Goal: Check status

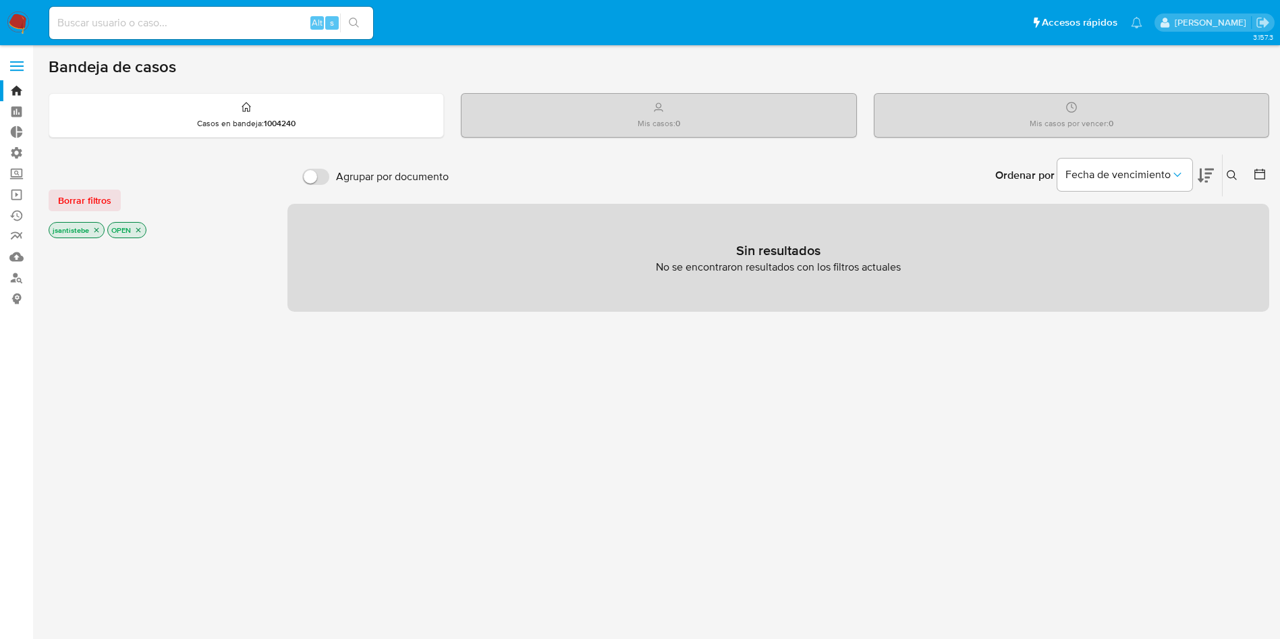
click at [18, 64] on label at bounding box center [17, 66] width 34 height 28
click at [0, 0] on input "checkbox" at bounding box center [0, 0] width 0 height 0
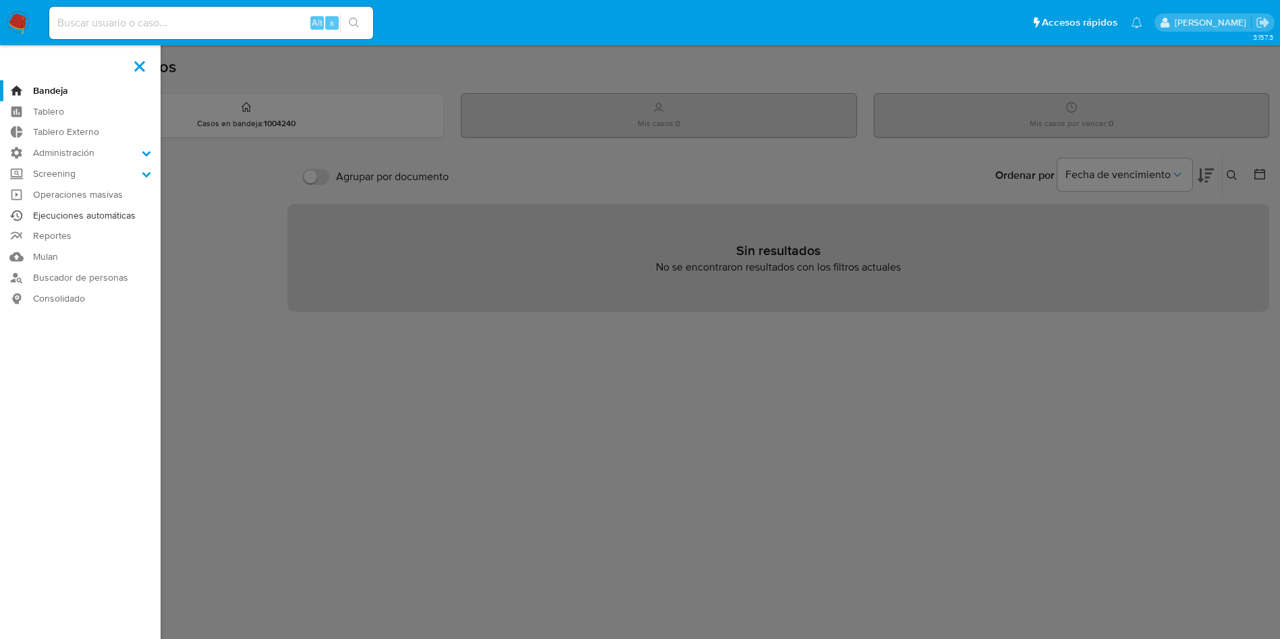
click at [63, 214] on link "Ejecuciones automáticas" at bounding box center [80, 215] width 161 height 21
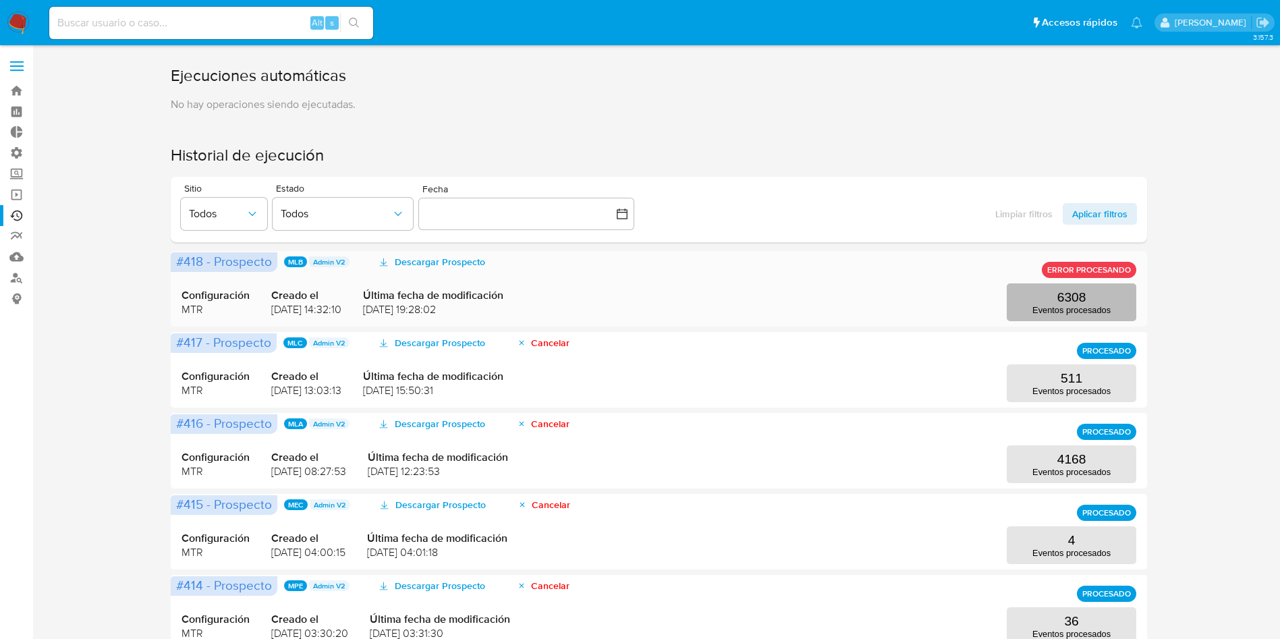
click at [1021, 309] on button "6308 Eventos procesados" at bounding box center [1072, 302] width 130 height 38
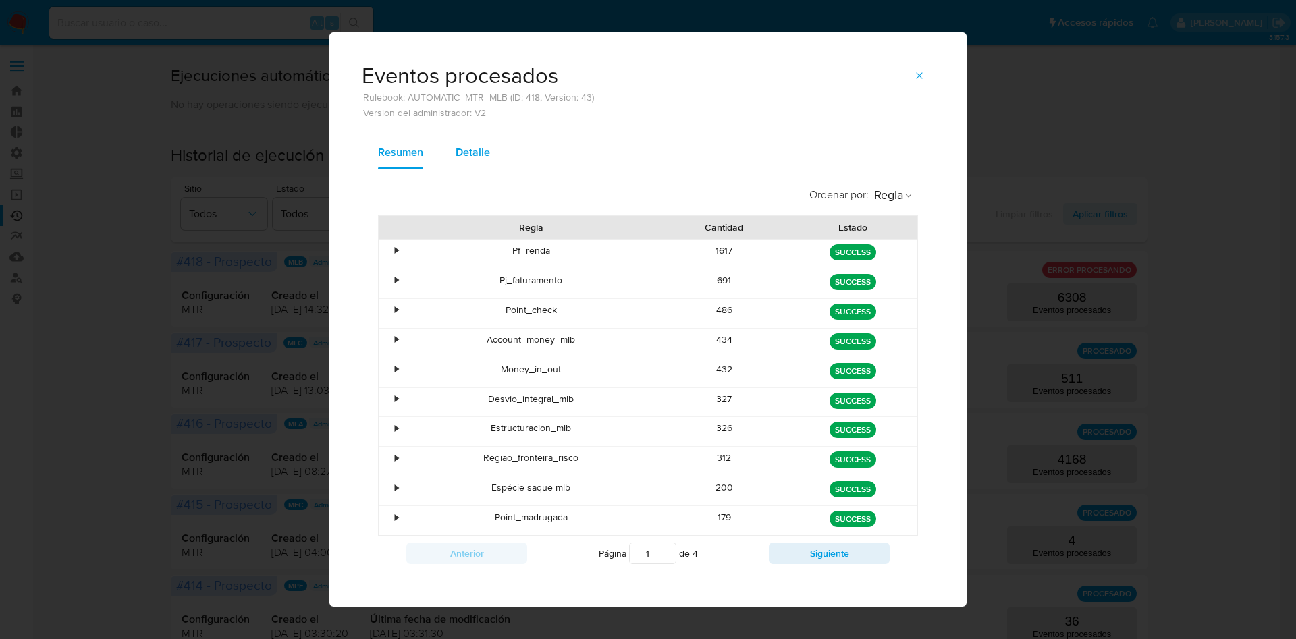
click at [463, 148] on span "Detalle" at bounding box center [473, 152] width 34 height 16
select select "10"
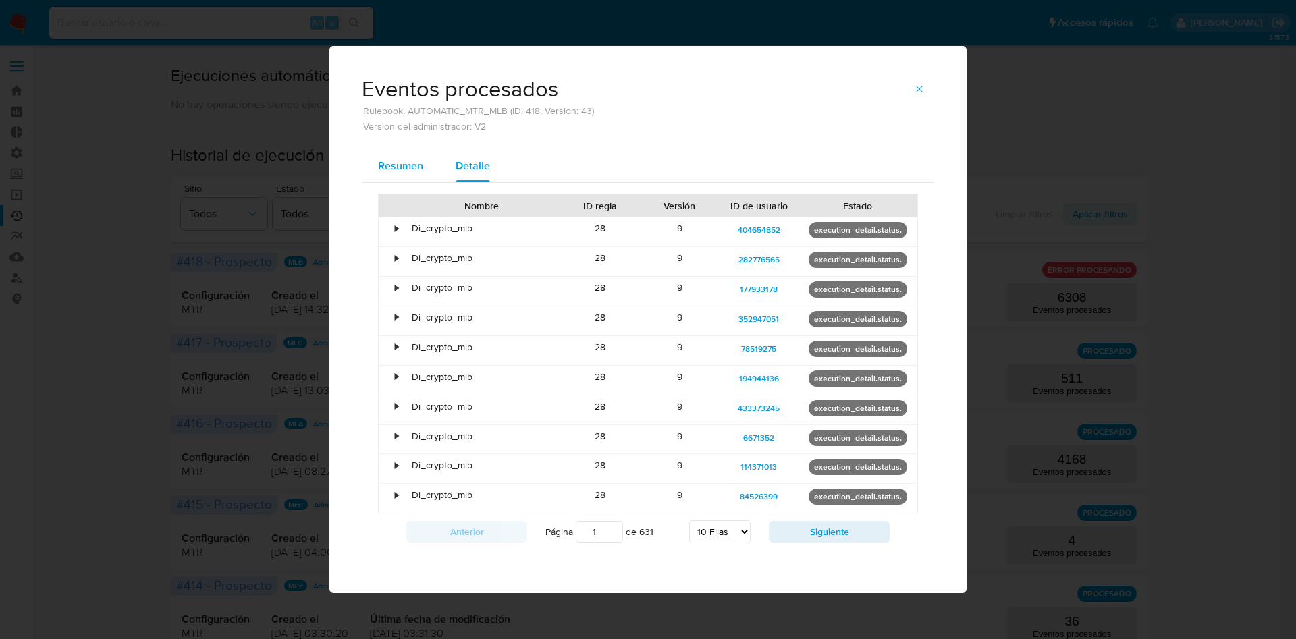
click at [396, 202] on div at bounding box center [391, 205] width 24 height 23
click at [815, 545] on div "Anterior Página 1 de 631 5 Filas 10 Filas 20 Filas 25 Filas 50 Filas 100 Filas …" at bounding box center [648, 532] width 540 height 36
click at [821, 535] on button "Siguiente" at bounding box center [829, 532] width 121 height 22
click at [499, 527] on button "Anterior" at bounding box center [466, 532] width 121 height 22
type input "1"
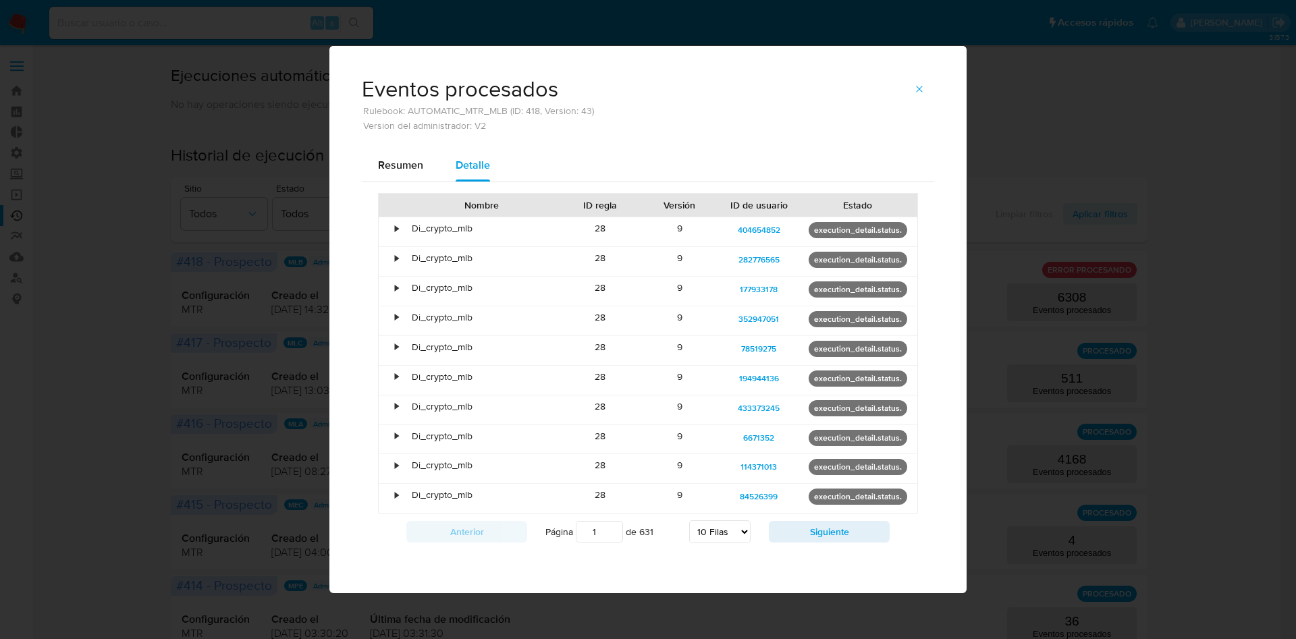
click at [916, 94] on icon "button" at bounding box center [919, 89] width 11 height 11
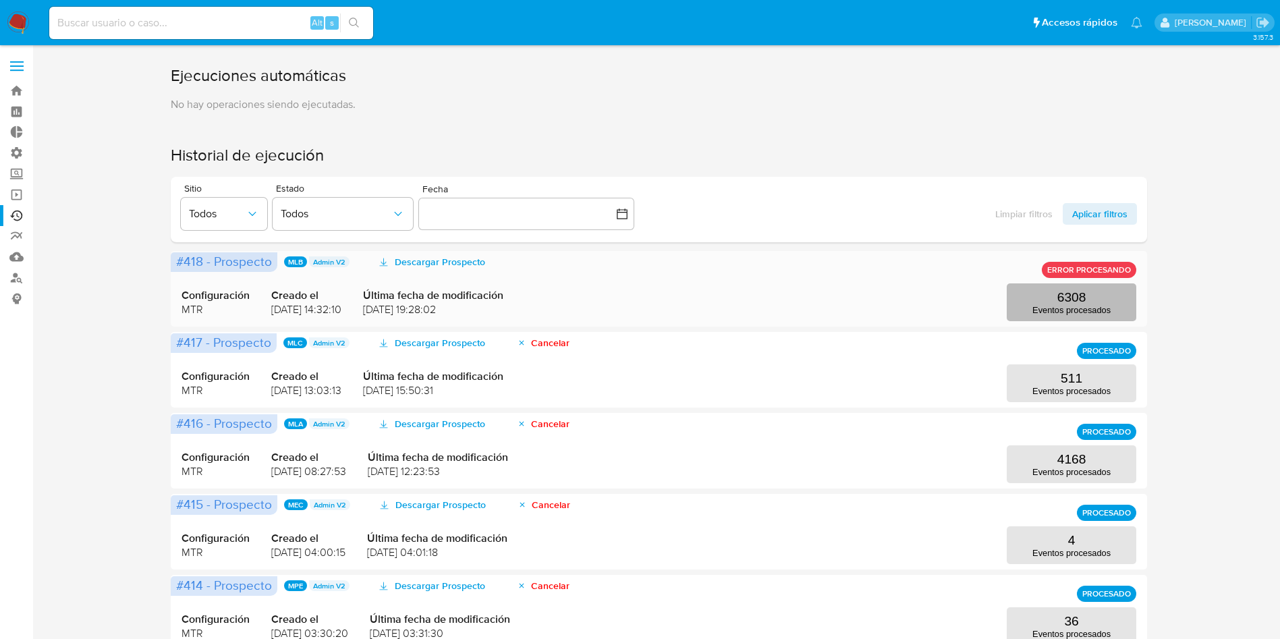
click at [1037, 303] on button "6308 Eventos procesados" at bounding box center [1072, 302] width 130 height 38
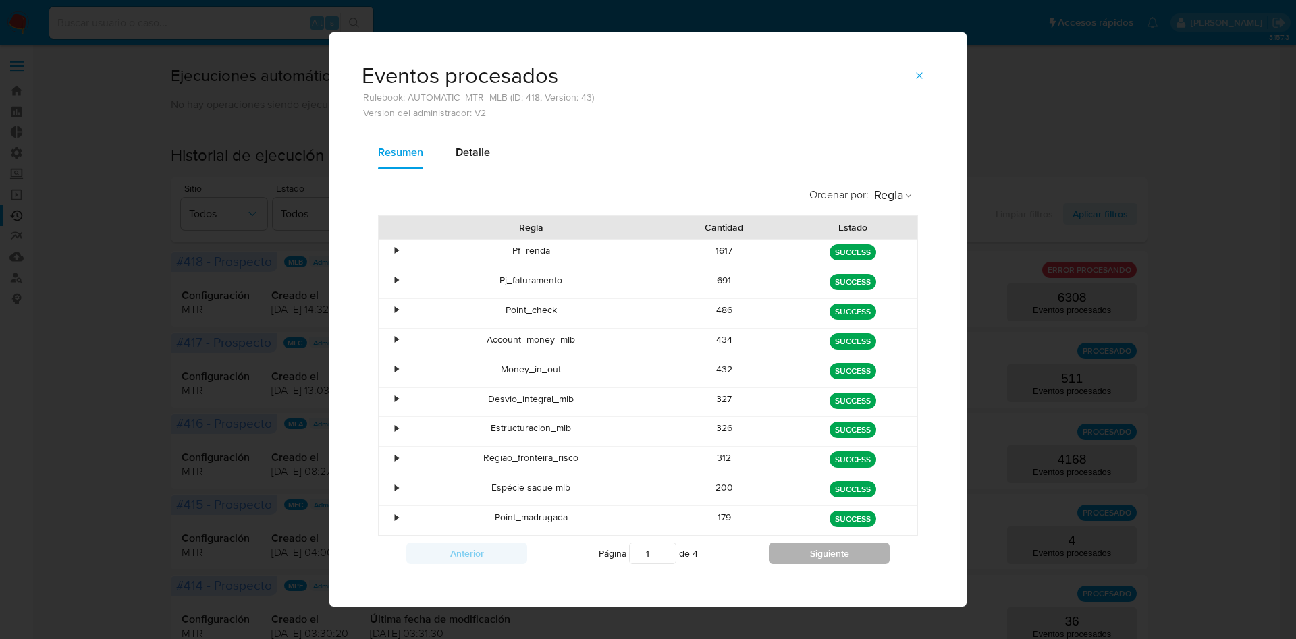
click at [800, 562] on button "Siguiente" at bounding box center [829, 554] width 121 height 22
click at [802, 550] on button "Siguiente" at bounding box center [829, 554] width 121 height 22
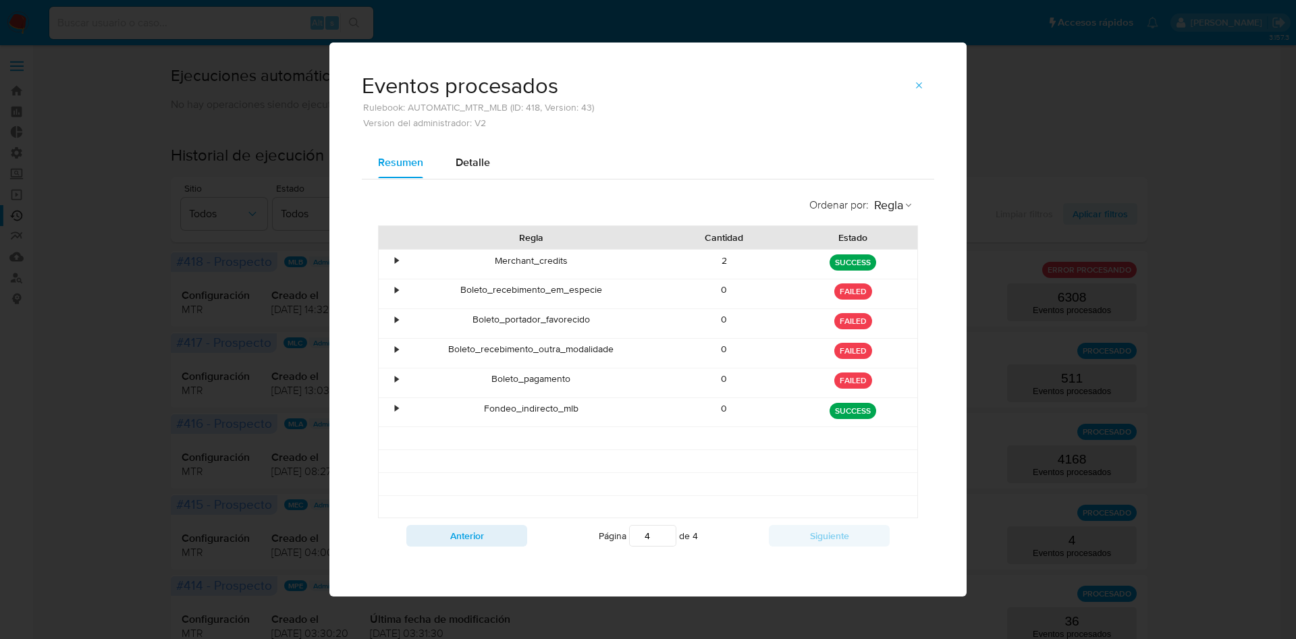
click at [802, 550] on div "Anterior Página 4 de 4 Siguiente" at bounding box center [648, 535] width 540 height 35
click at [484, 532] on button "Anterior" at bounding box center [466, 536] width 121 height 22
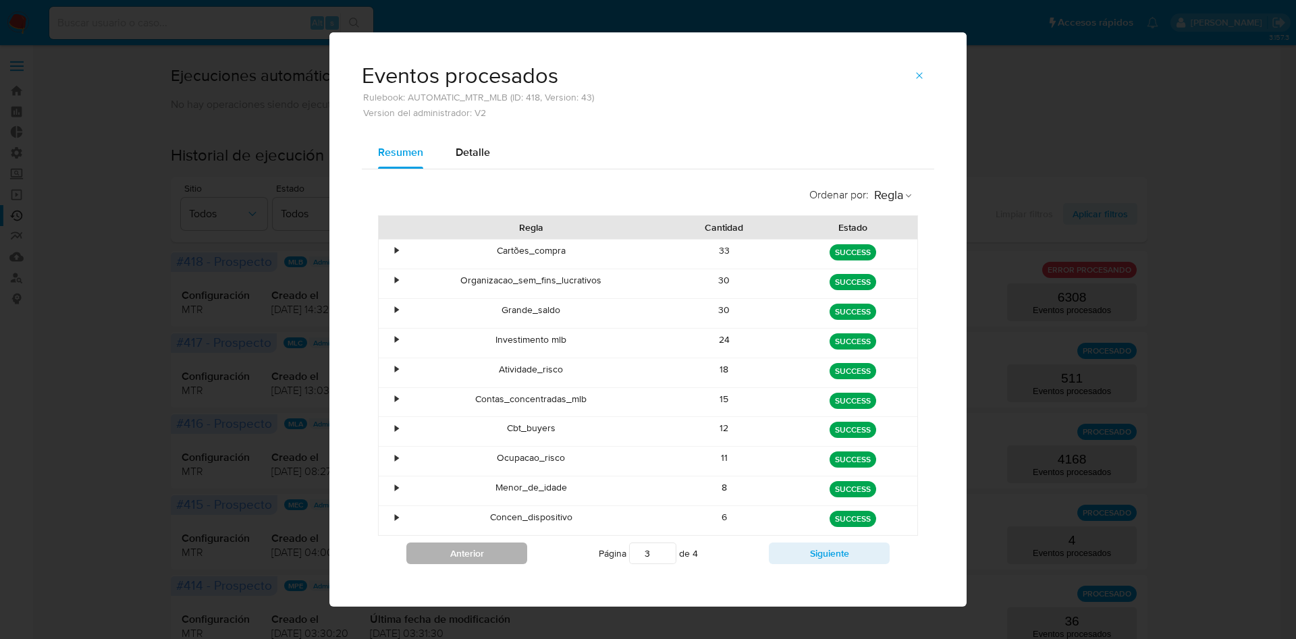
click at [491, 551] on button "Anterior" at bounding box center [466, 554] width 121 height 22
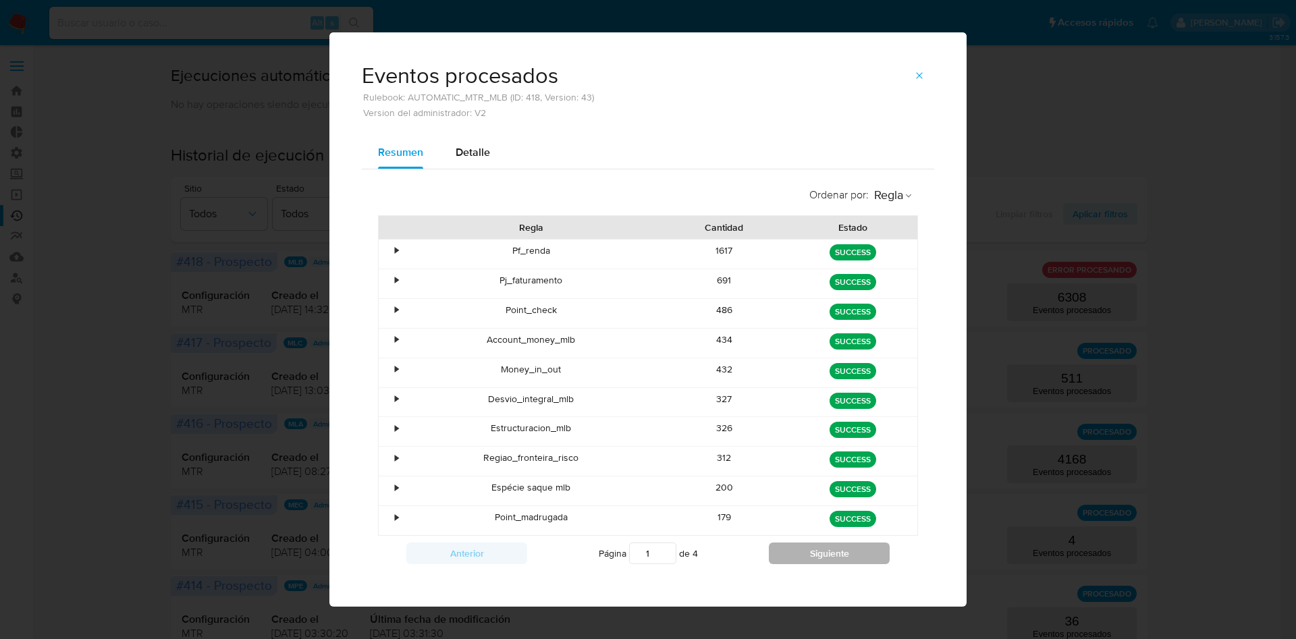
click at [770, 549] on button "Siguiente" at bounding box center [829, 554] width 121 height 22
click at [777, 548] on button "Siguiente" at bounding box center [829, 554] width 121 height 22
type input "4"
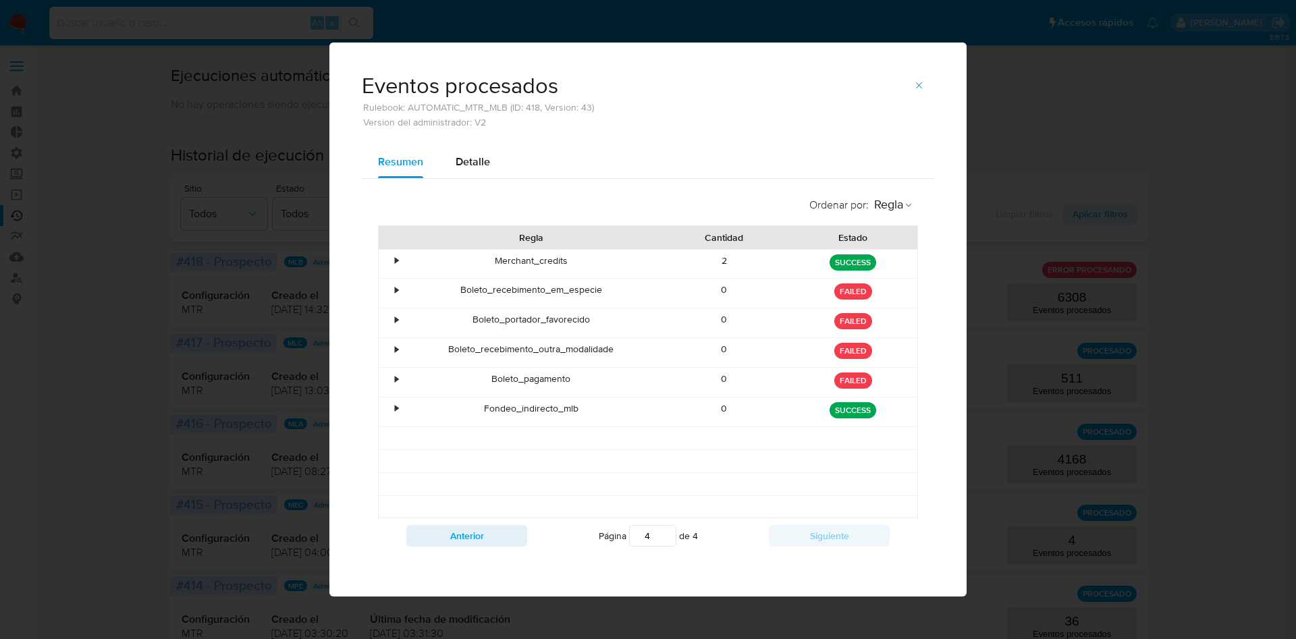
click at [912, 86] on button "button" at bounding box center [919, 86] width 30 height 22
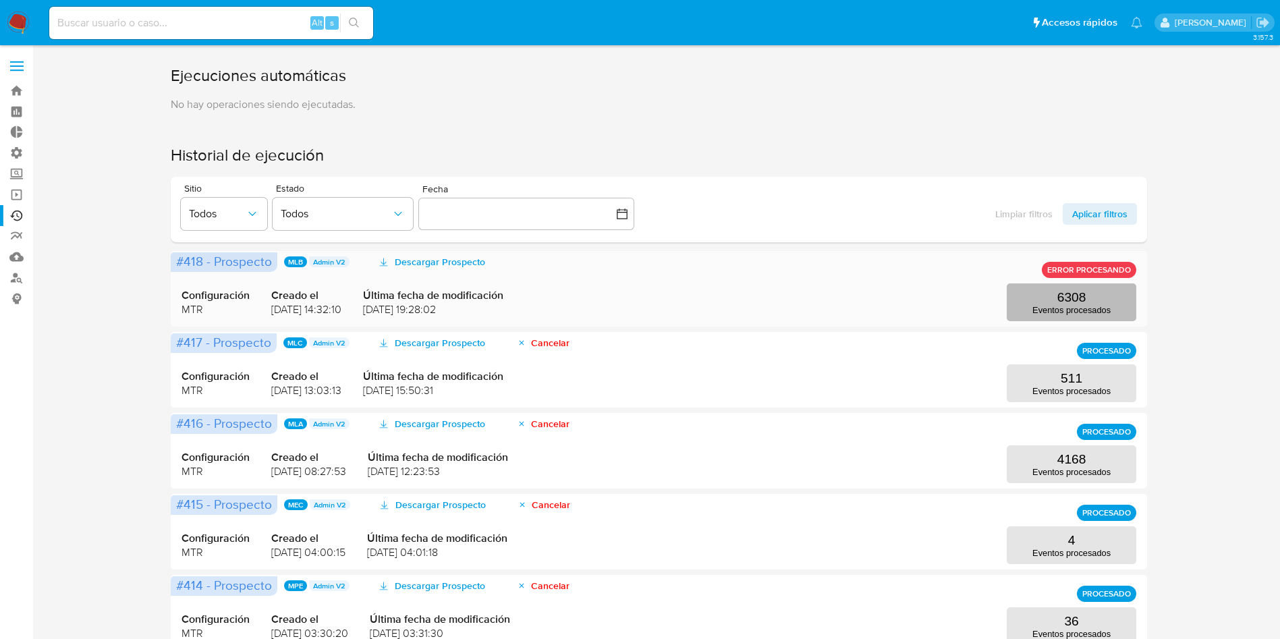
click at [1034, 297] on button "6308 Eventos procesados" at bounding box center [1072, 302] width 130 height 38
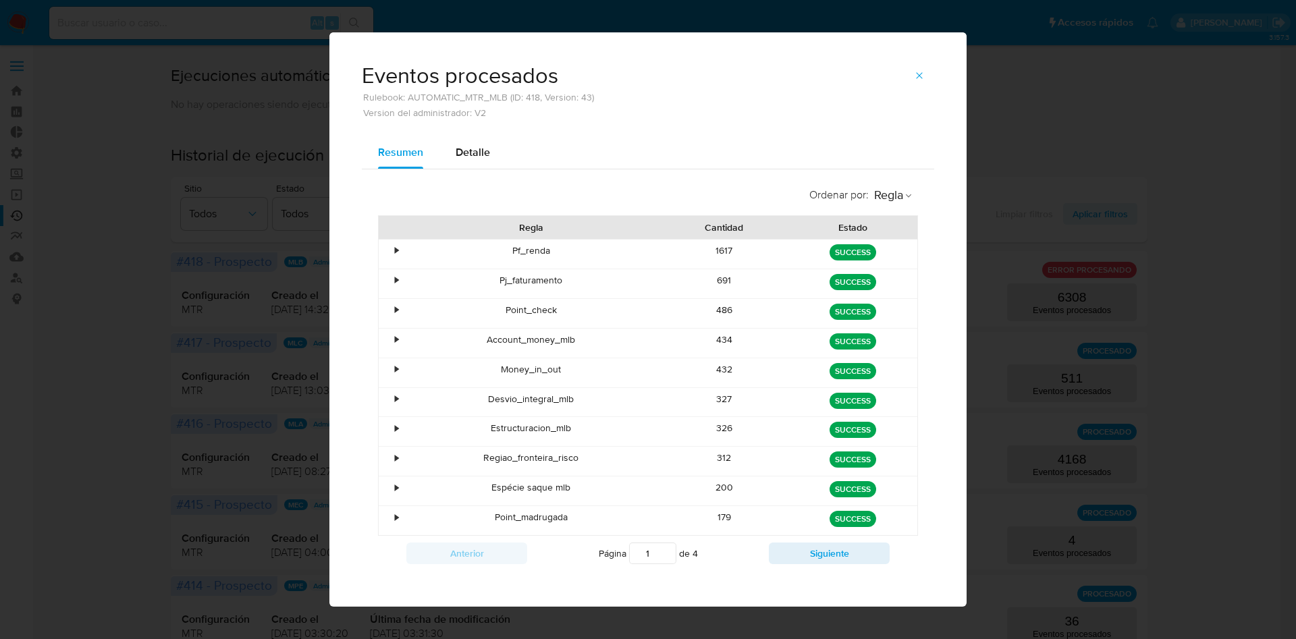
drag, startPoint x: 737, startPoint y: 281, endPoint x: 767, endPoint y: 281, distance: 29.7
click at [767, 281] on div "691" at bounding box center [724, 283] width 129 height 29
drag, startPoint x: 750, startPoint y: 280, endPoint x: 664, endPoint y: 280, distance: 85.7
click at [664, 280] on div "691" at bounding box center [724, 283] width 129 height 29
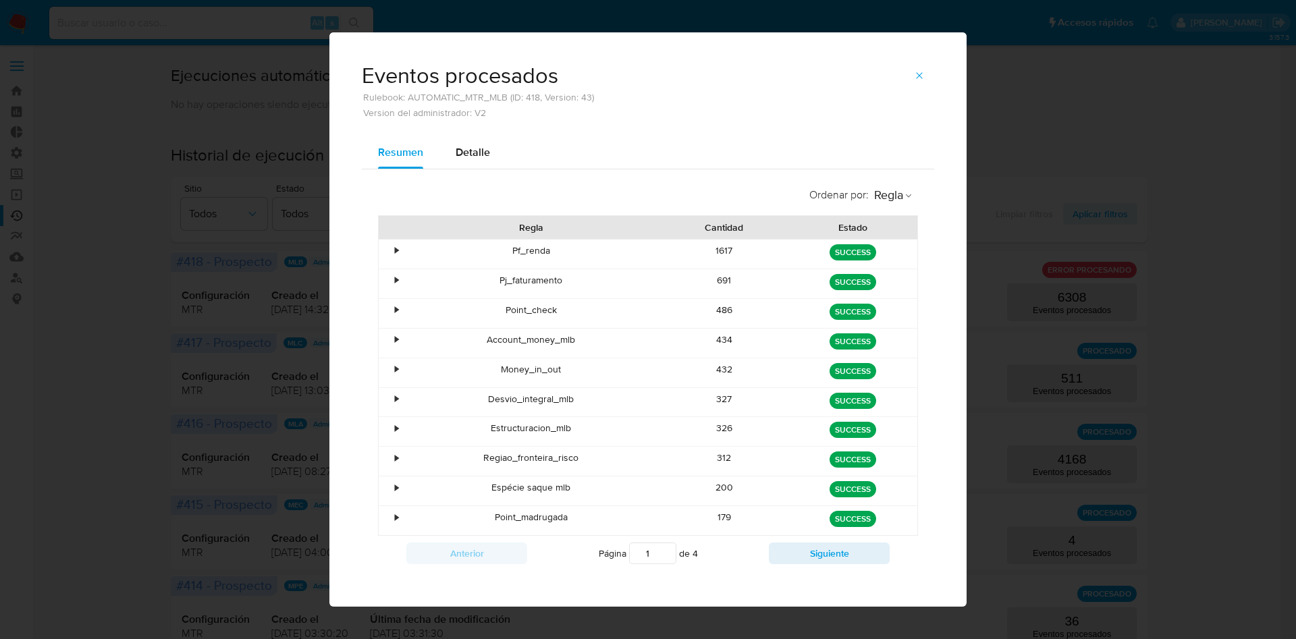
click at [668, 280] on div "691" at bounding box center [724, 283] width 129 height 29
drag, startPoint x: 705, startPoint y: 277, endPoint x: 752, endPoint y: 277, distance: 47.9
click at [752, 277] on div "691" at bounding box center [724, 283] width 129 height 29
click at [751, 277] on div "691" at bounding box center [724, 283] width 129 height 29
click at [914, 73] on icon "button" at bounding box center [919, 75] width 11 height 11
